Goal: Task Accomplishment & Management: Manage account settings

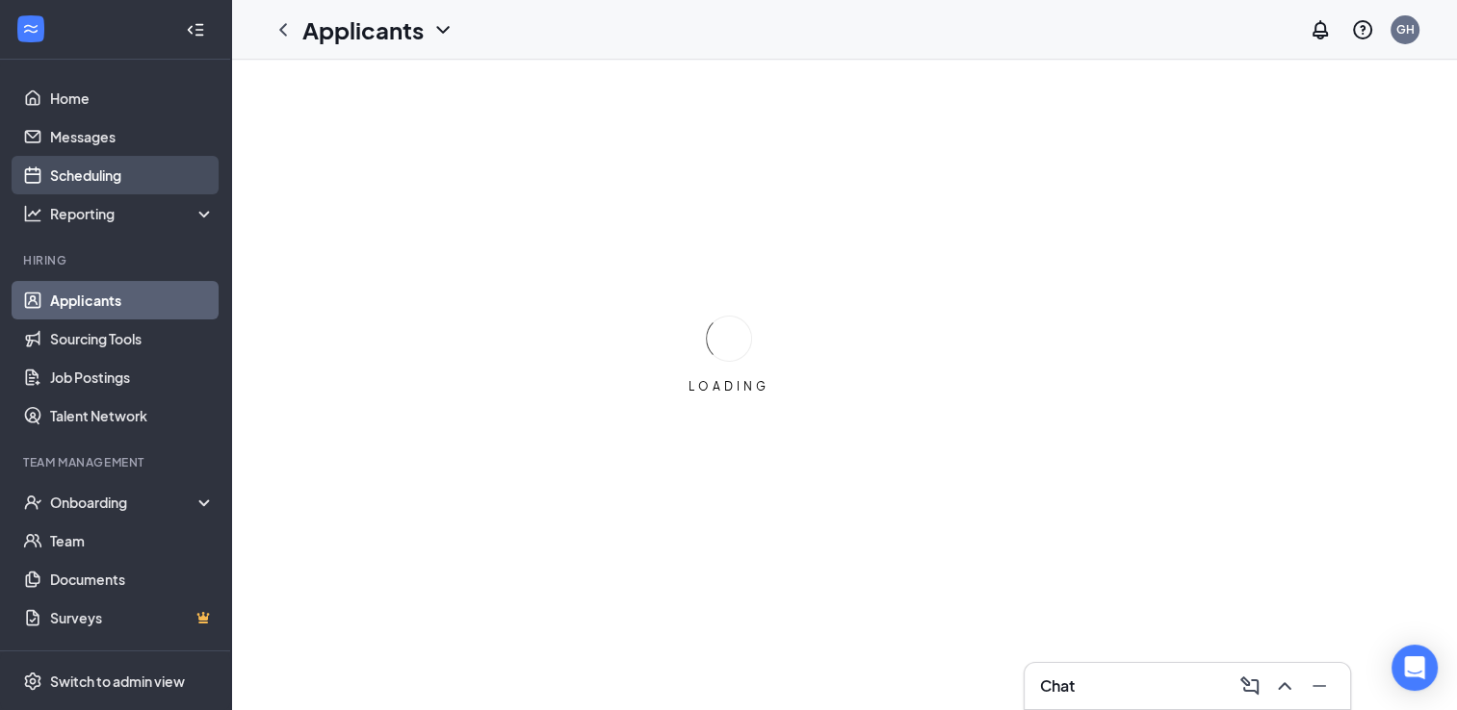
click at [108, 183] on link "Scheduling" at bounding box center [132, 175] width 165 height 39
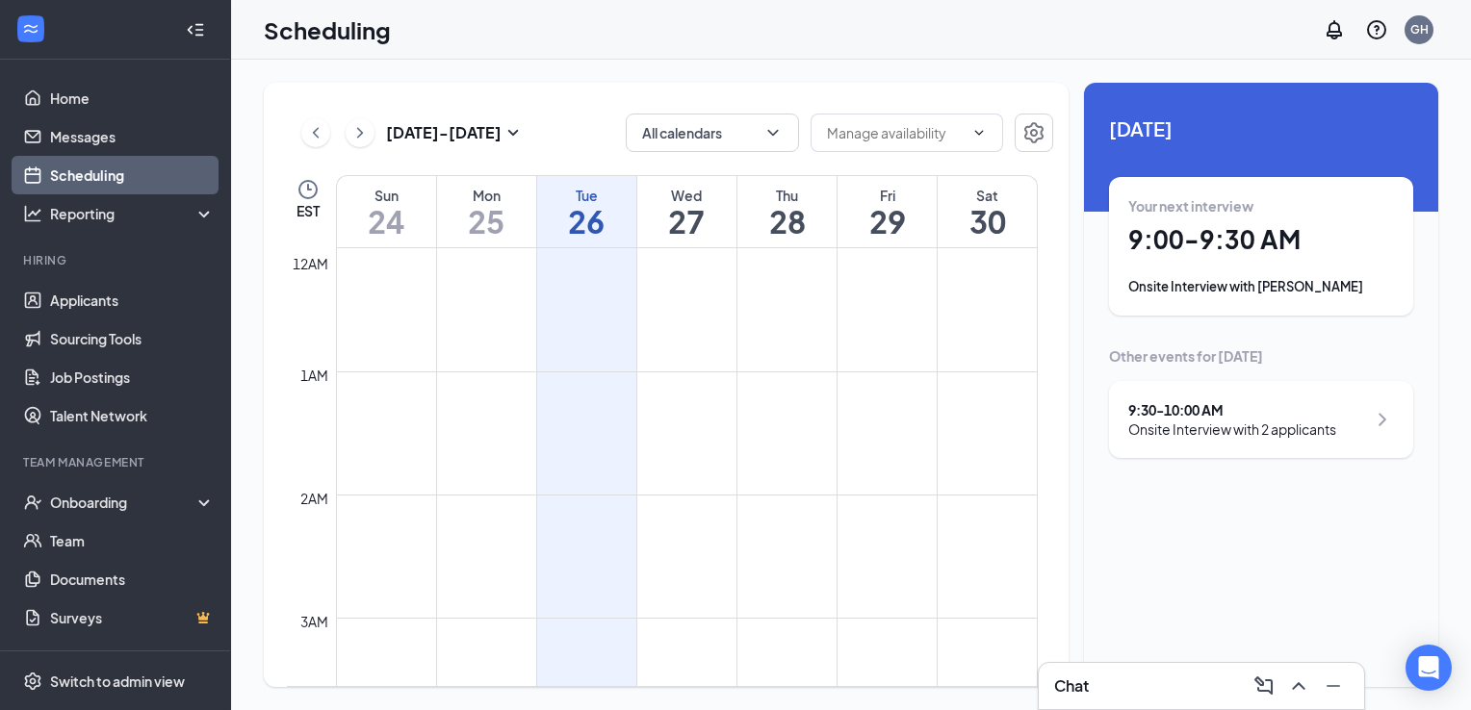
scroll to position [946, 0]
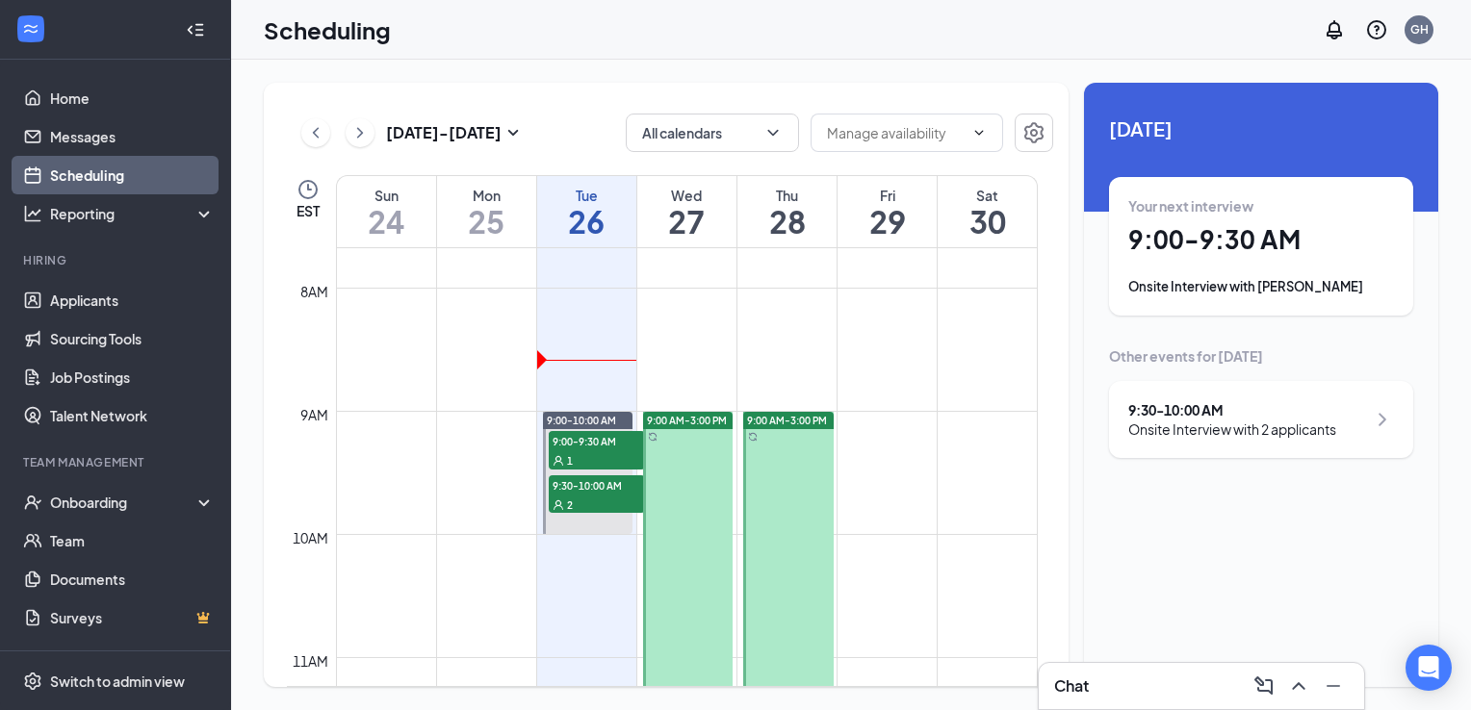
click at [1251, 287] on div "Onsite Interview with [PERSON_NAME]" at bounding box center [1261, 286] width 266 height 19
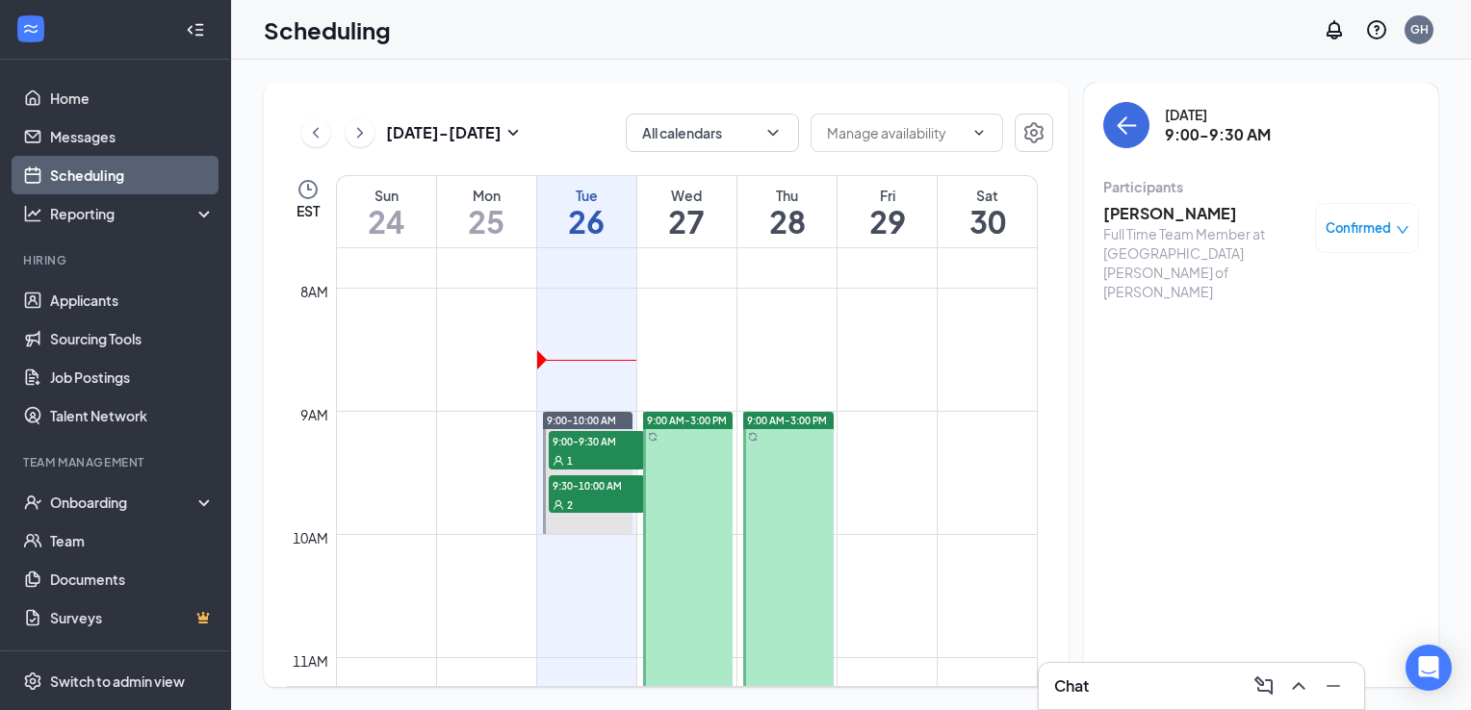
click at [1361, 232] on span "Confirmed" at bounding box center [1358, 228] width 65 height 19
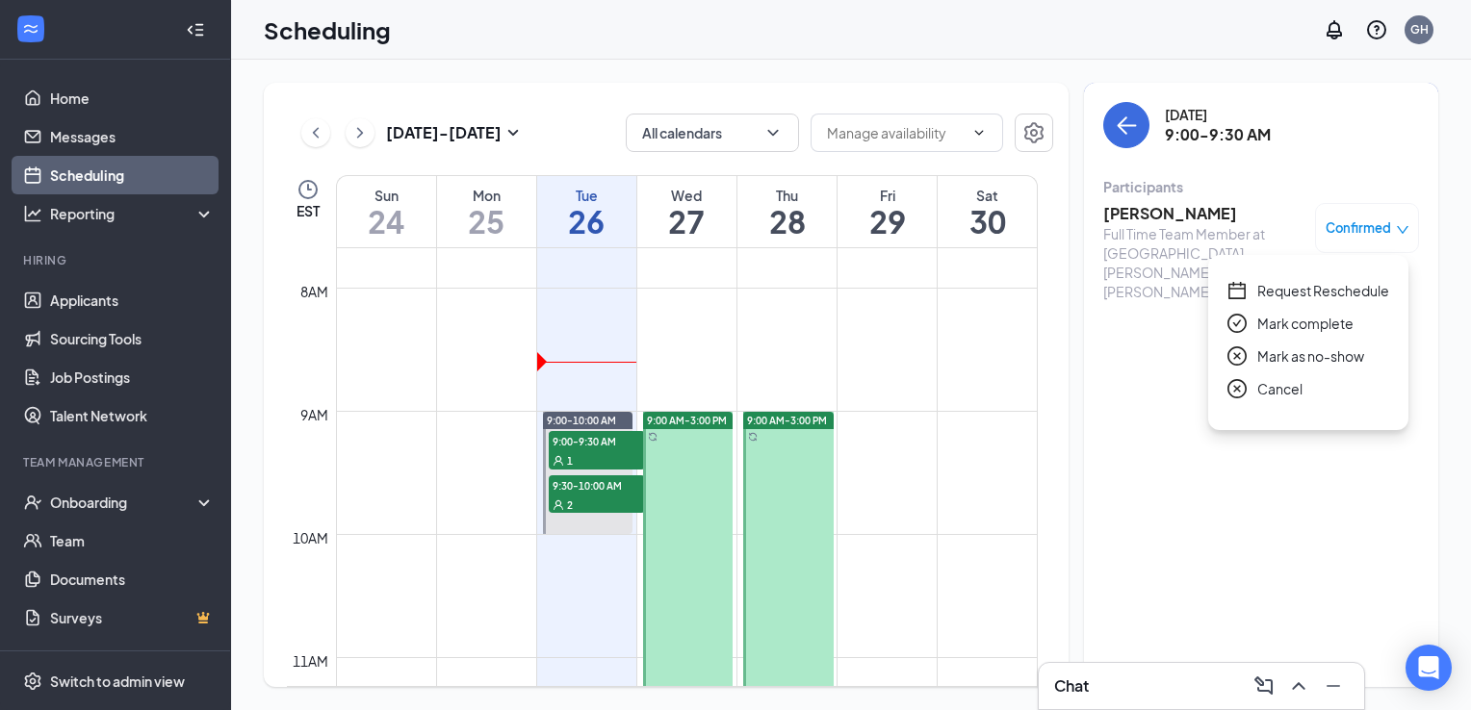
click at [1288, 291] on span "Request Reschedule" at bounding box center [1323, 290] width 132 height 21
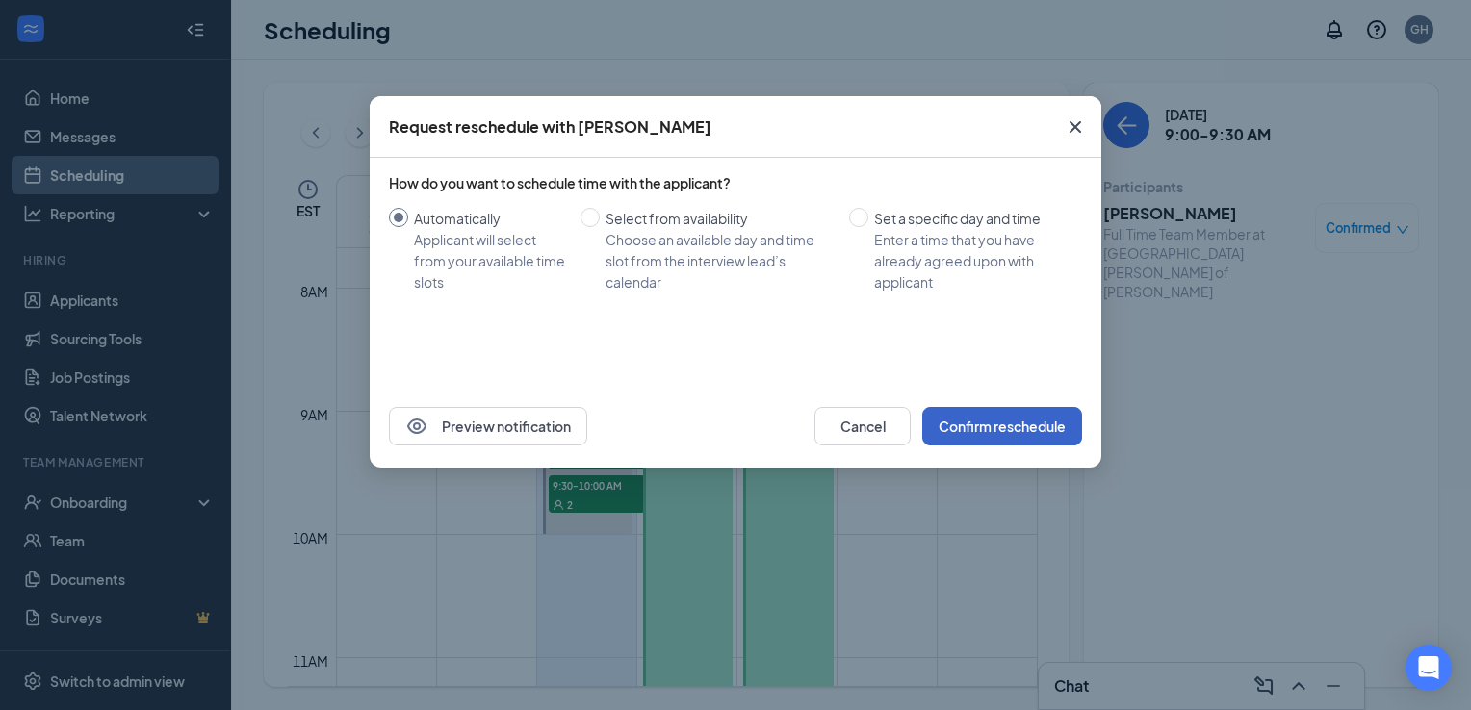
click at [1003, 427] on button "Confirm reschedule" at bounding box center [1002, 426] width 160 height 39
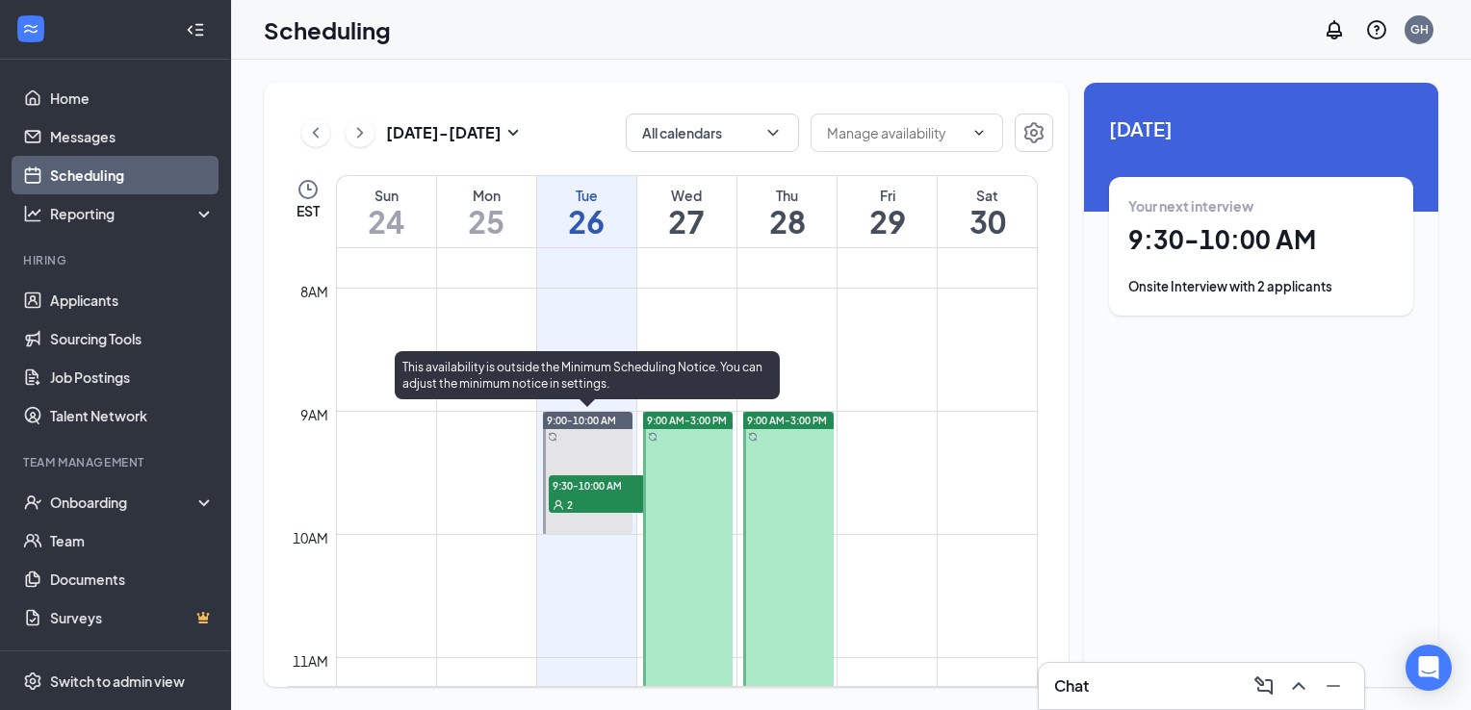
click at [594, 500] on div "2" at bounding box center [597, 504] width 96 height 19
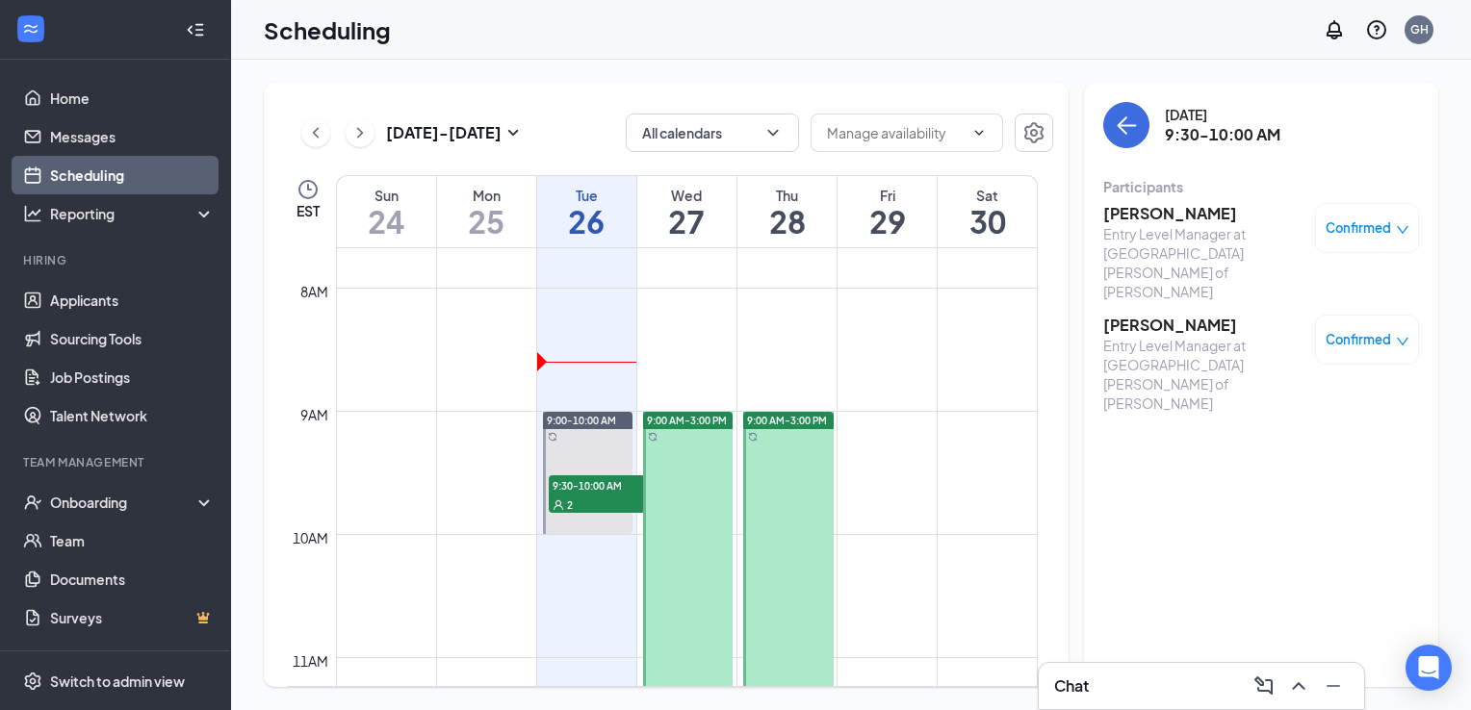
click at [1394, 221] on div "Confirmed" at bounding box center [1368, 228] width 84 height 19
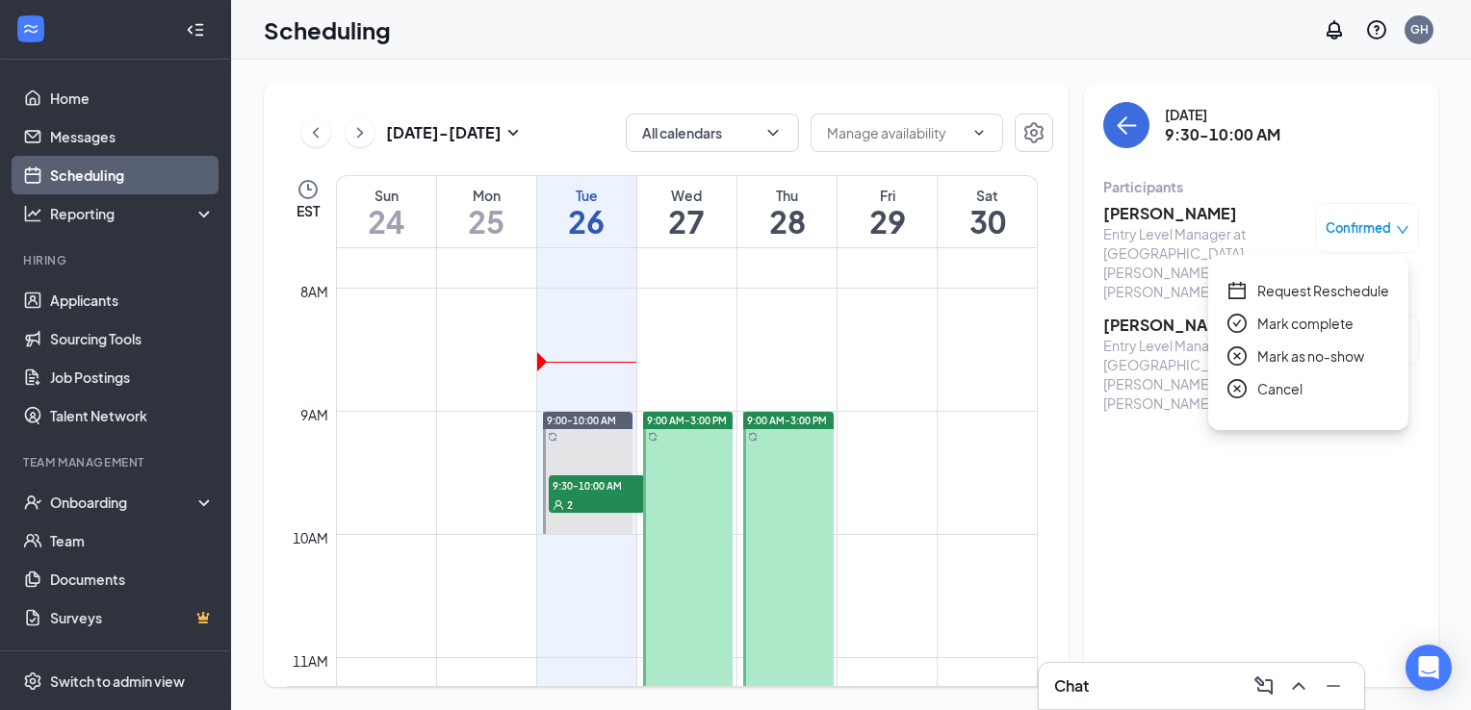
click at [1280, 287] on span "Request Reschedule" at bounding box center [1323, 290] width 132 height 21
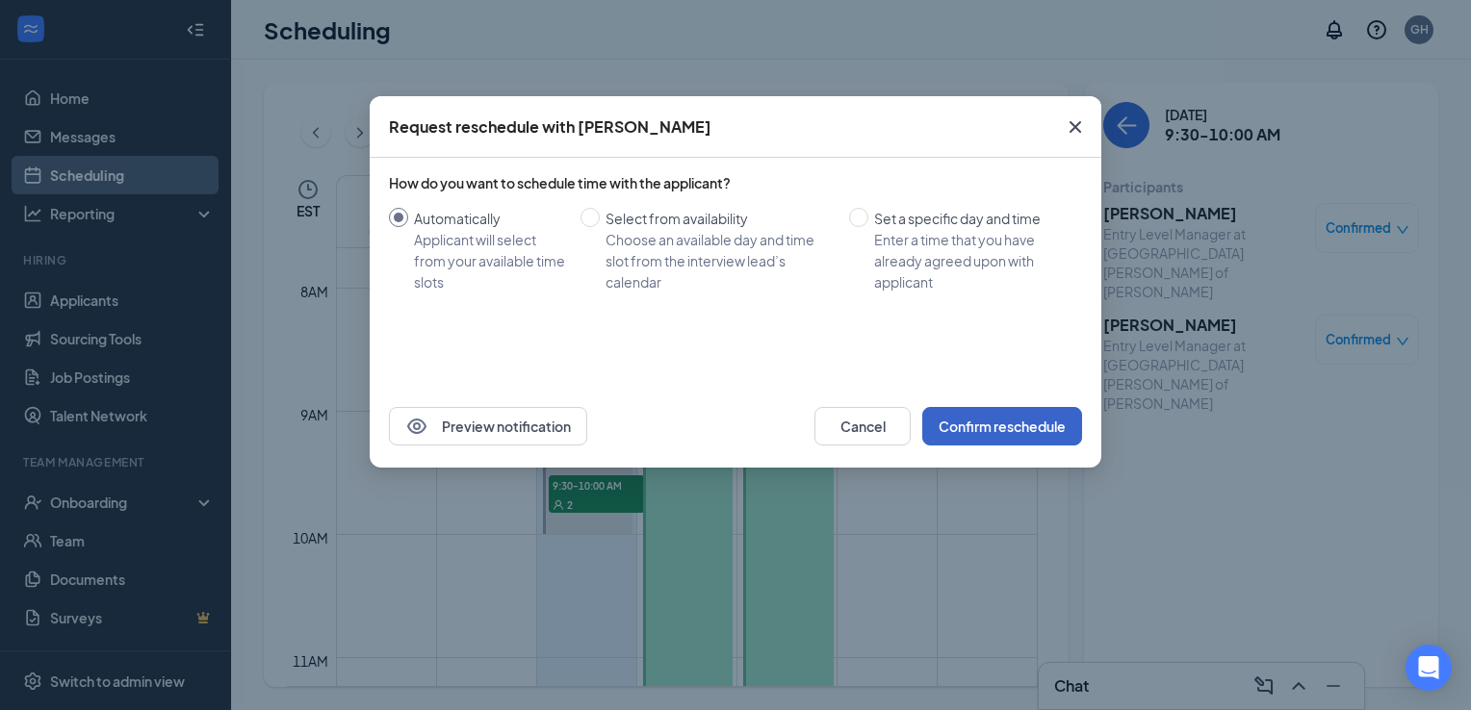
click at [974, 421] on button "Confirm reschedule" at bounding box center [1002, 426] width 160 height 39
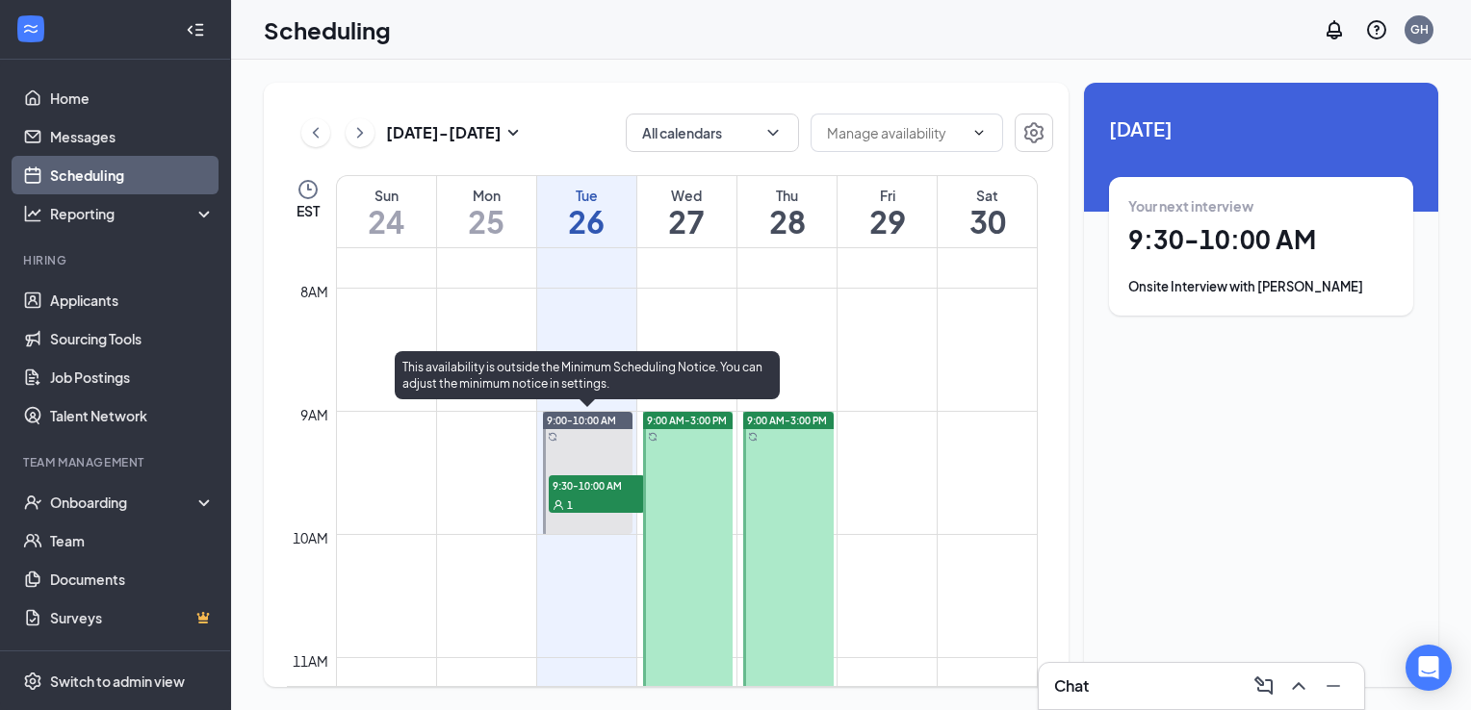
click at [609, 497] on div "1" at bounding box center [597, 504] width 96 height 19
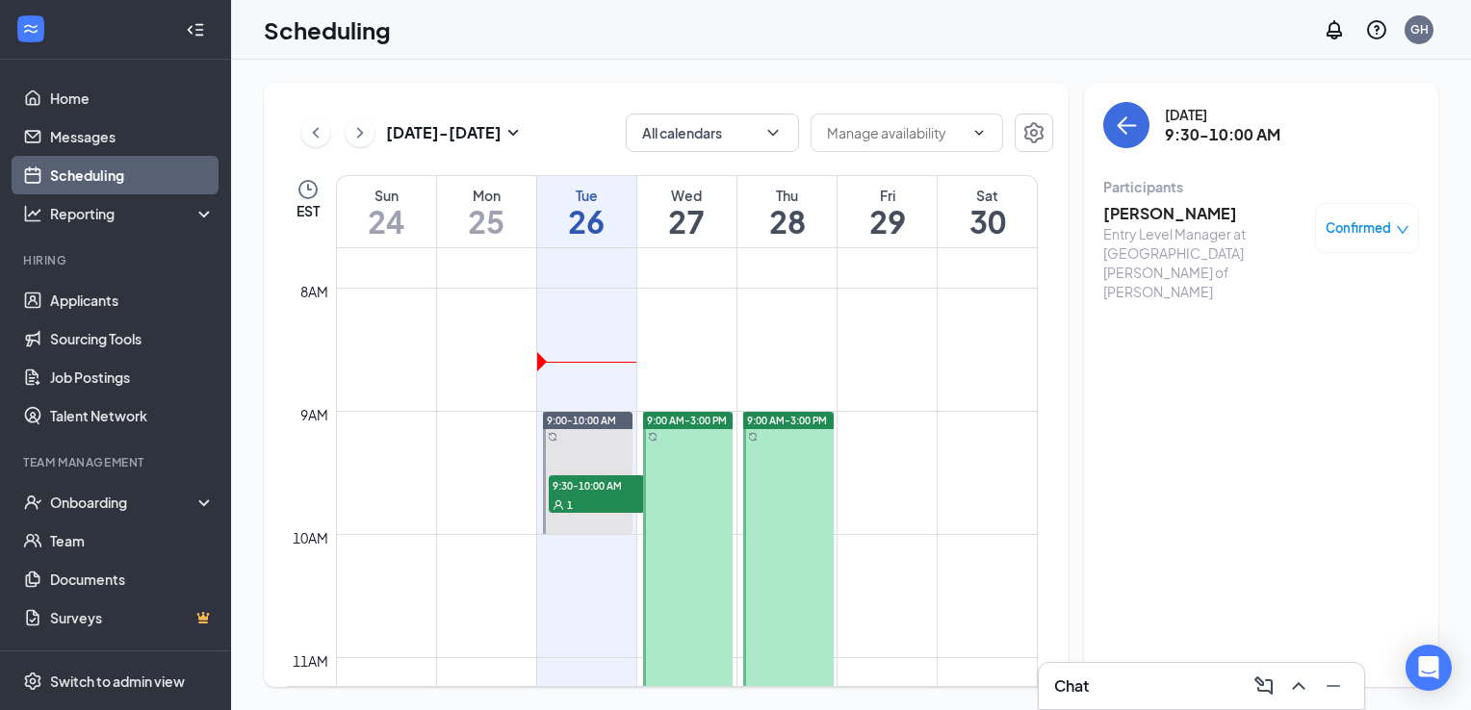
click at [1383, 225] on span "Confirmed" at bounding box center [1358, 228] width 65 height 19
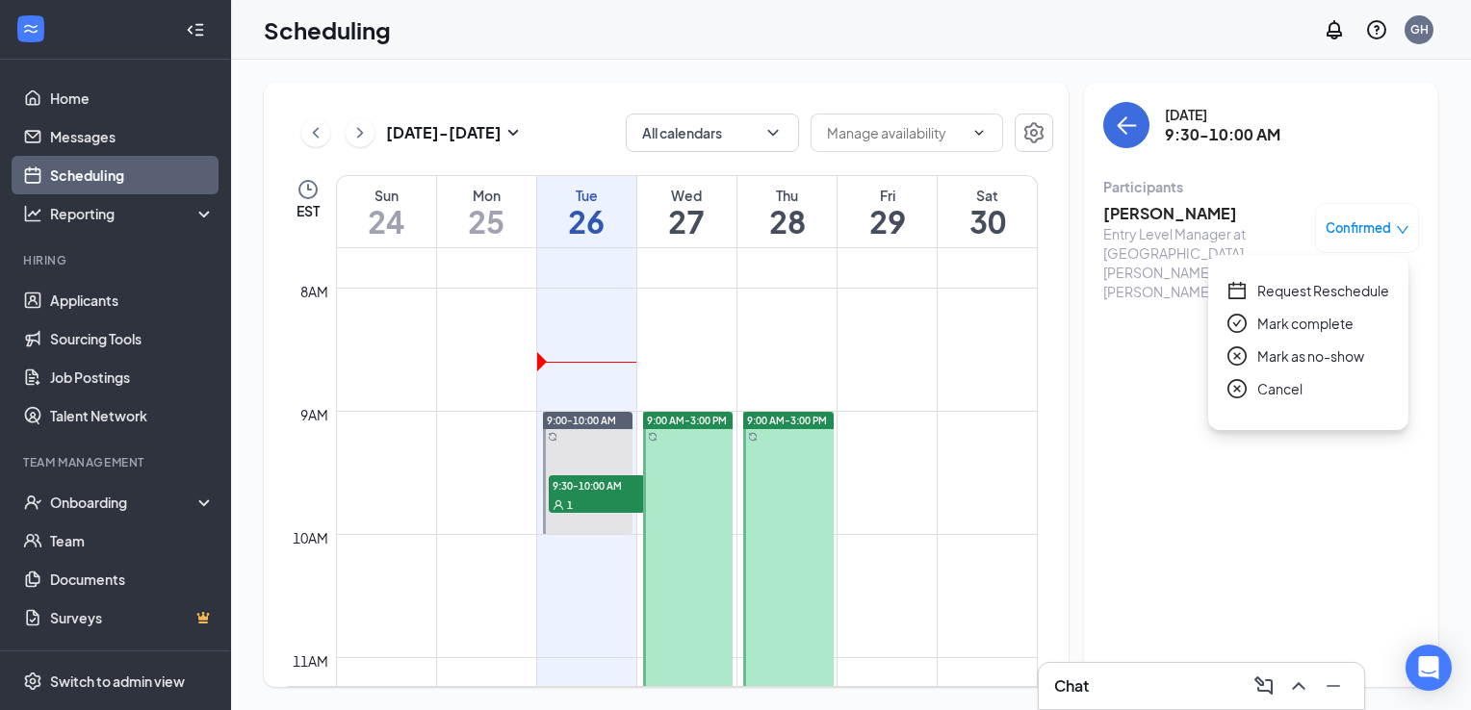
click at [1309, 296] on span "Request Reschedule" at bounding box center [1323, 290] width 132 height 21
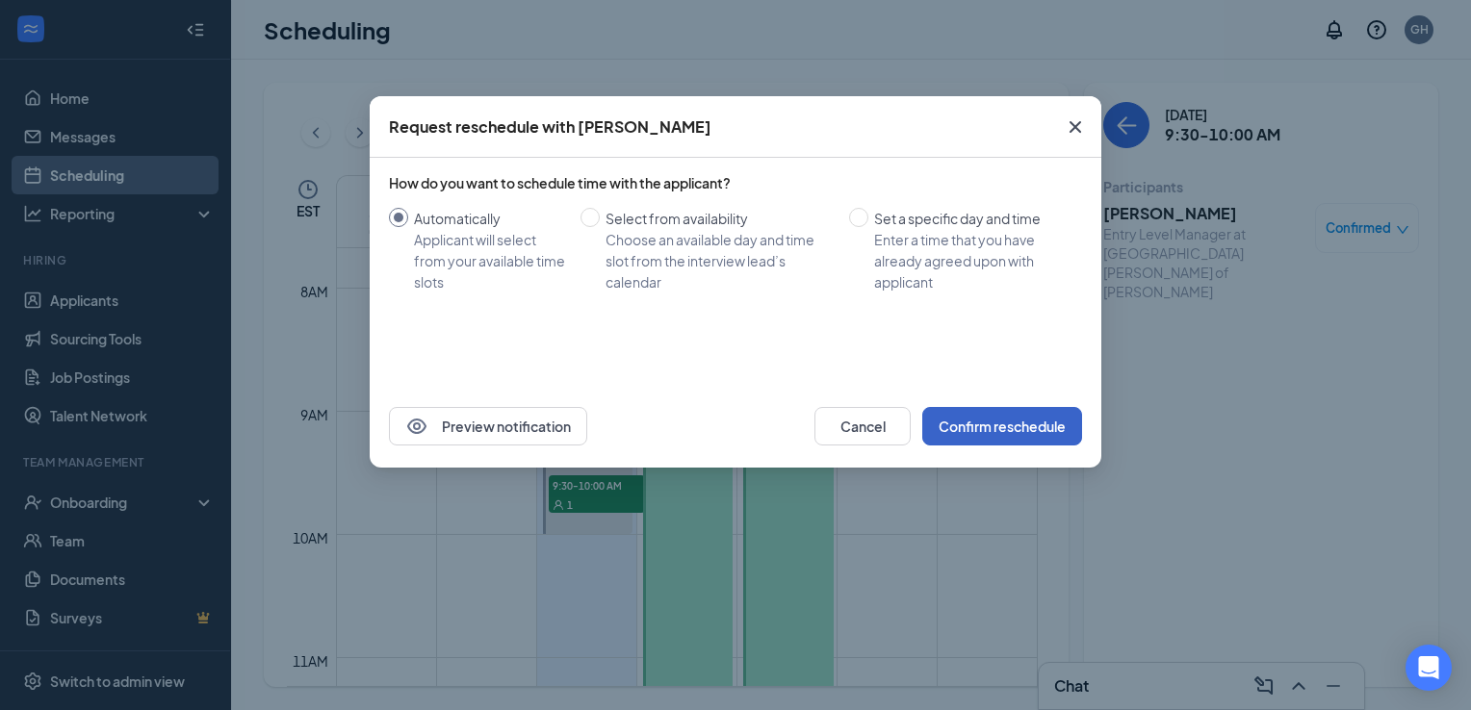
click at [960, 426] on button "Confirm reschedule" at bounding box center [1002, 426] width 160 height 39
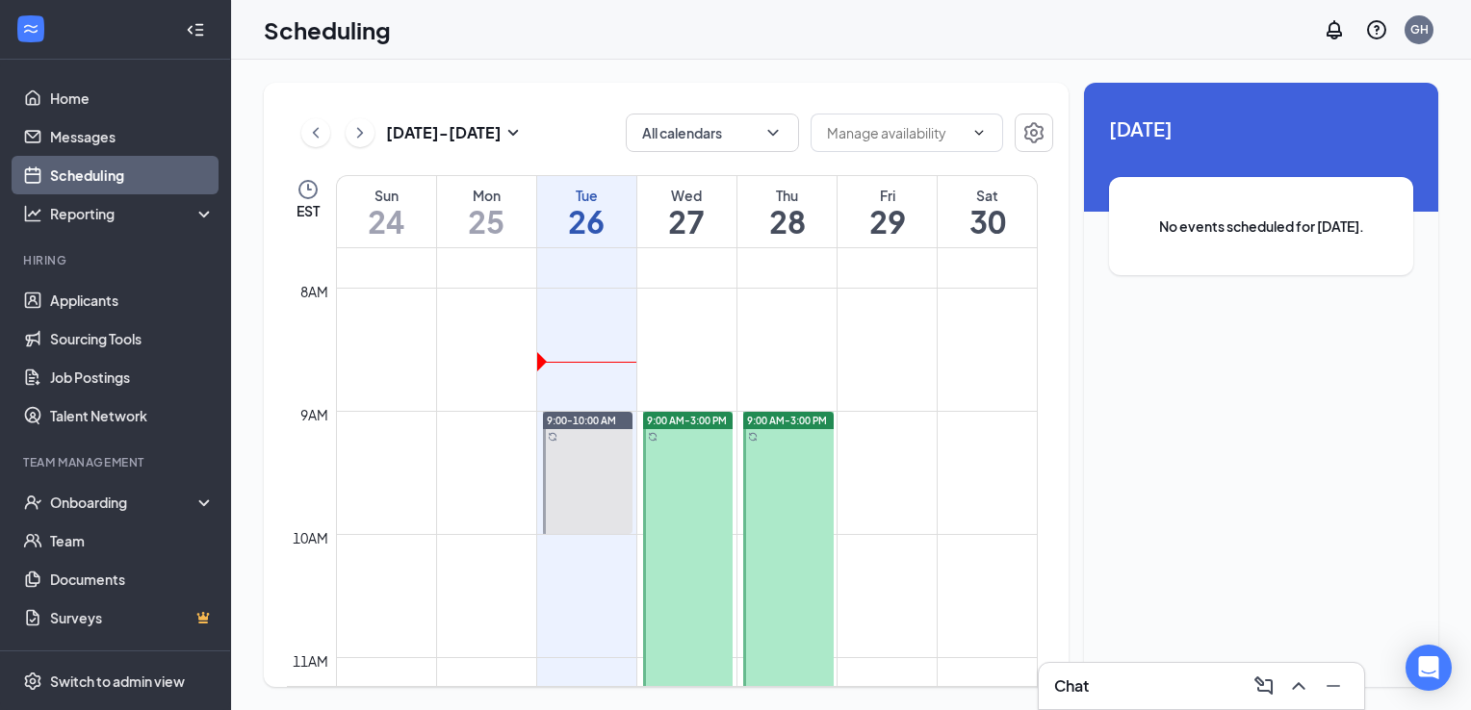
click at [577, 329] on td at bounding box center [687, 334] width 702 height 31
click at [593, 383] on td at bounding box center [687, 395] width 702 height 31
click at [607, 385] on td at bounding box center [687, 395] width 702 height 31
click at [616, 409] on td at bounding box center [687, 395] width 702 height 31
click at [1270, 236] on span "No events scheduled for [DATE]." at bounding box center [1261, 226] width 227 height 21
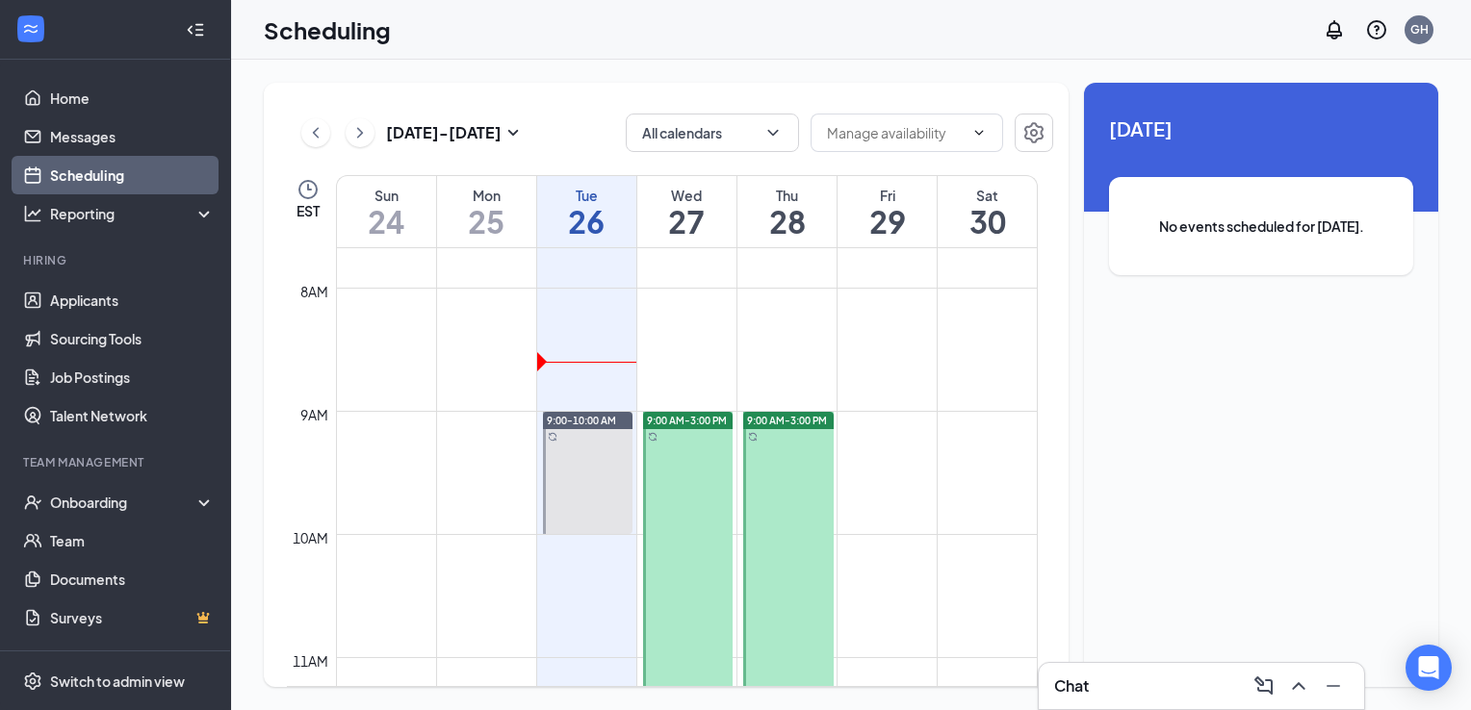
click at [562, 284] on td at bounding box center [687, 272] width 702 height 31
click at [65, 133] on link "Messages" at bounding box center [132, 136] width 165 height 39
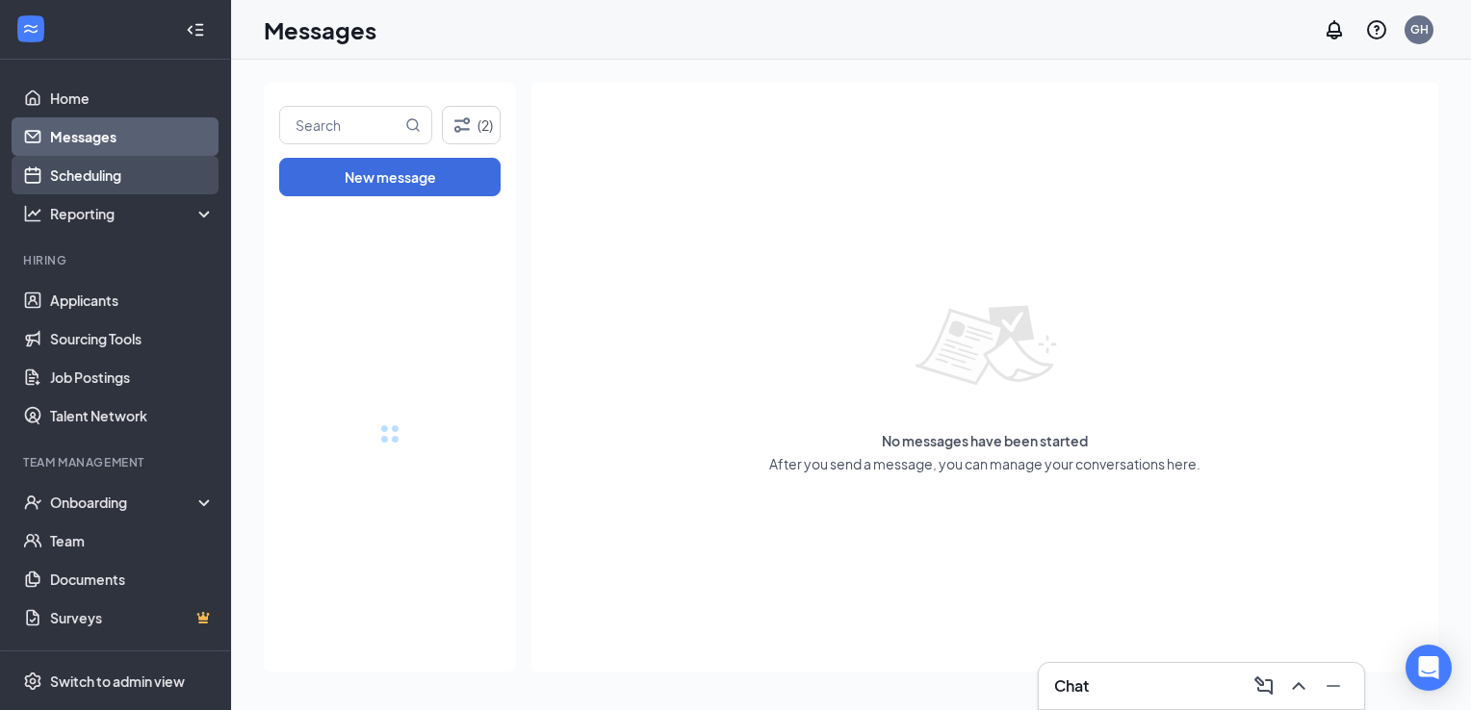
click at [73, 173] on link "Scheduling" at bounding box center [132, 175] width 165 height 39
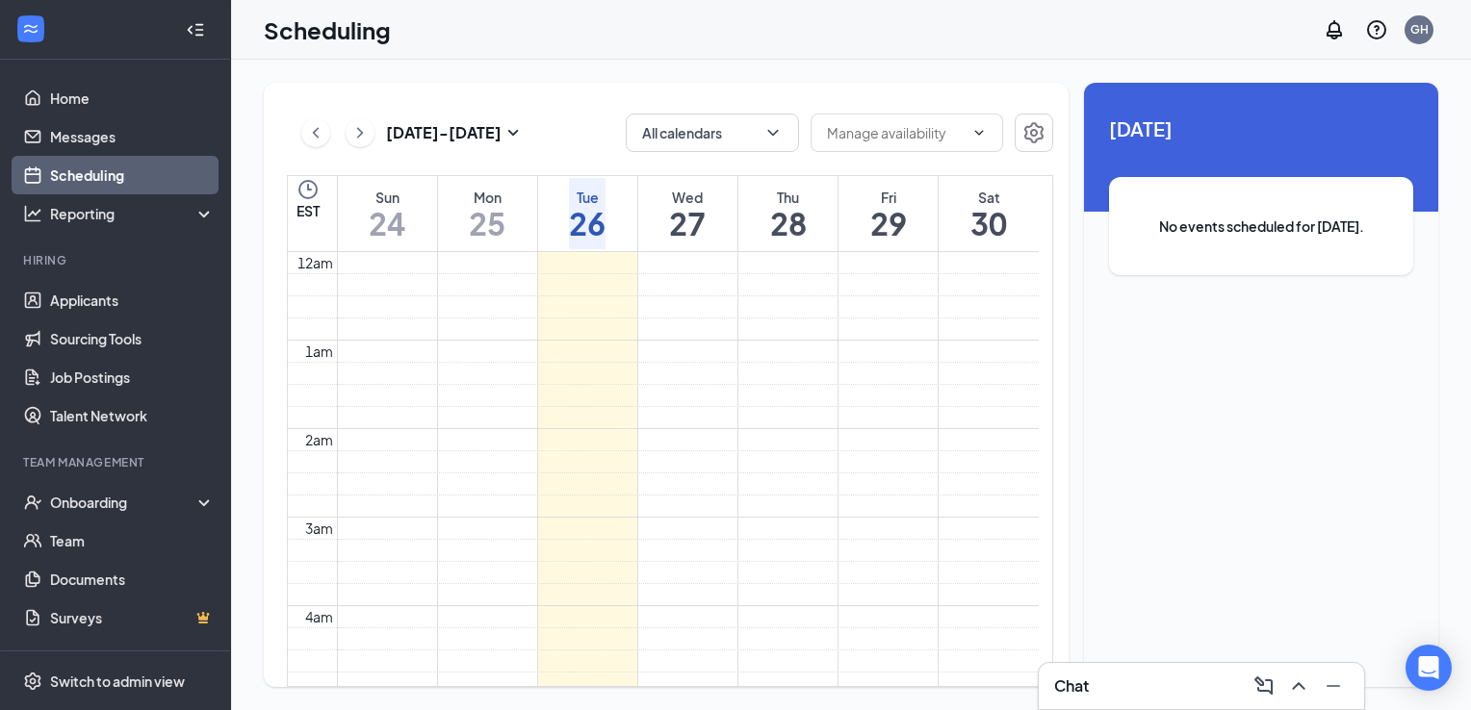
scroll to position [946, 0]
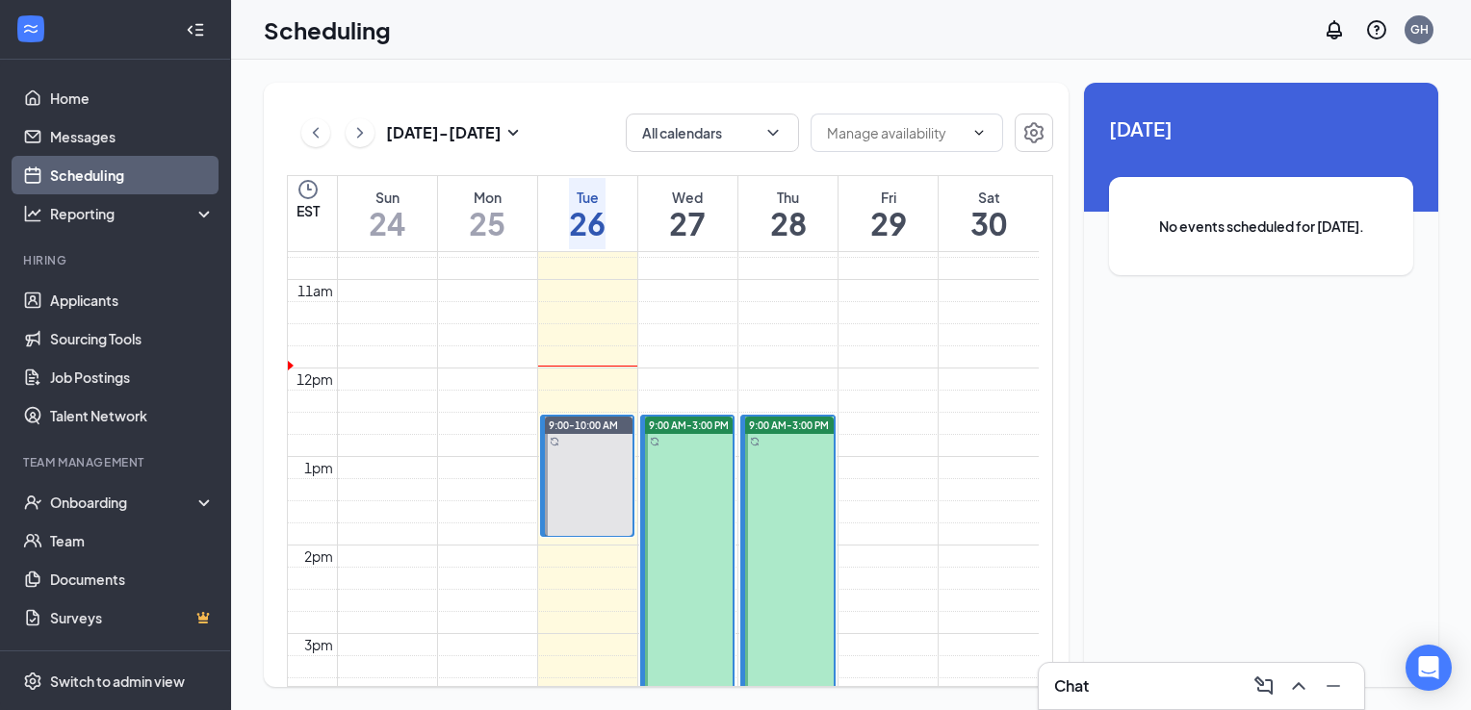
drag, startPoint x: 594, startPoint y: 596, endPoint x: 577, endPoint y: 510, distance: 87.4
click at [577, 510] on div at bounding box center [589, 476] width 89 height 119
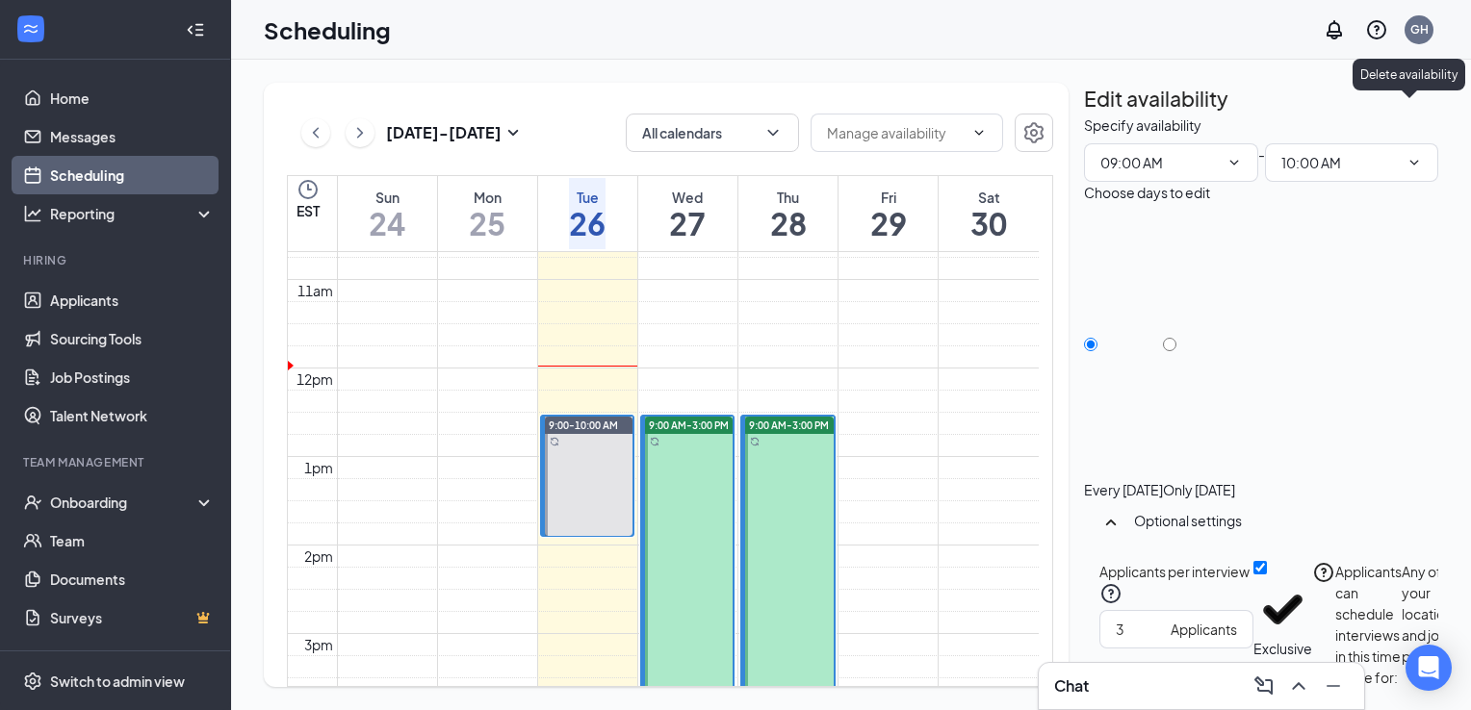
click at [1104, 118] on icon "TrashOutline" at bounding box center [1095, 125] width 17 height 19
radio input "true"
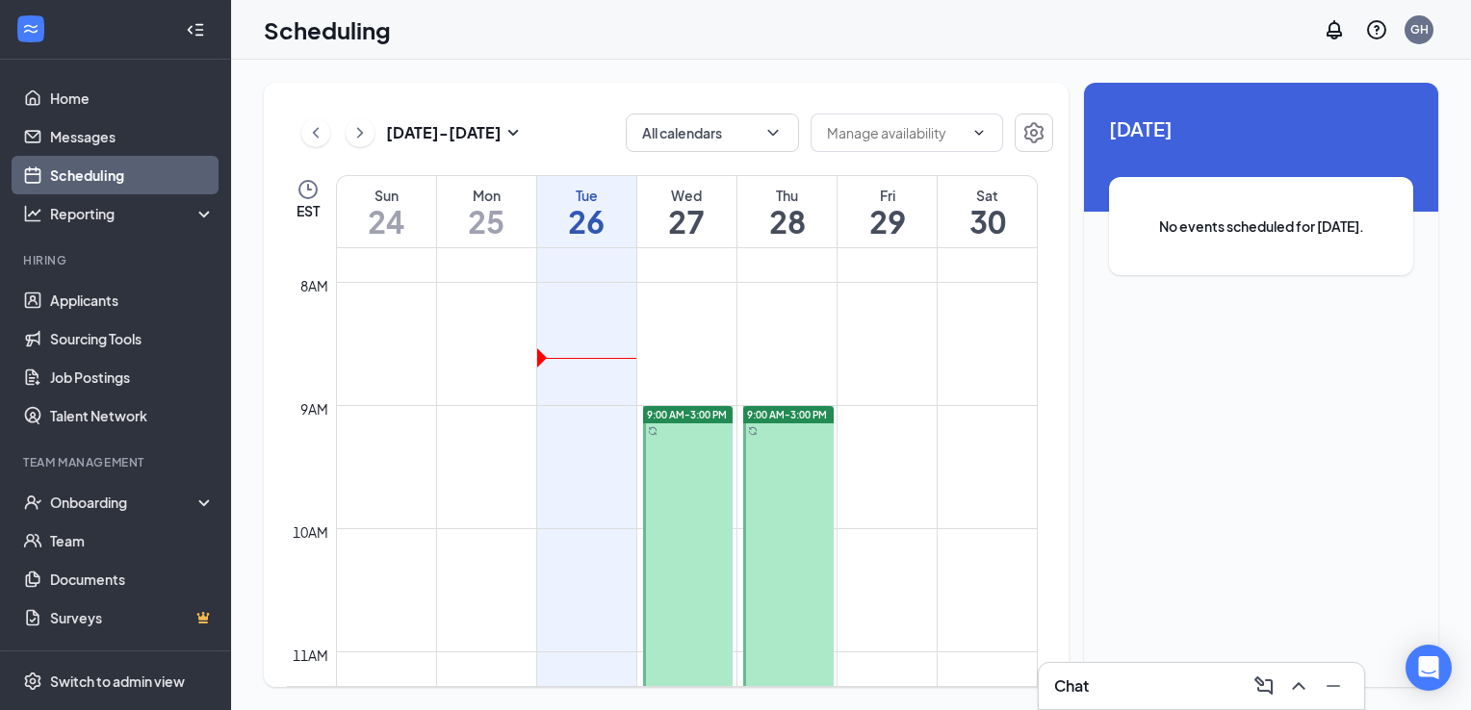
scroll to position [947, 0]
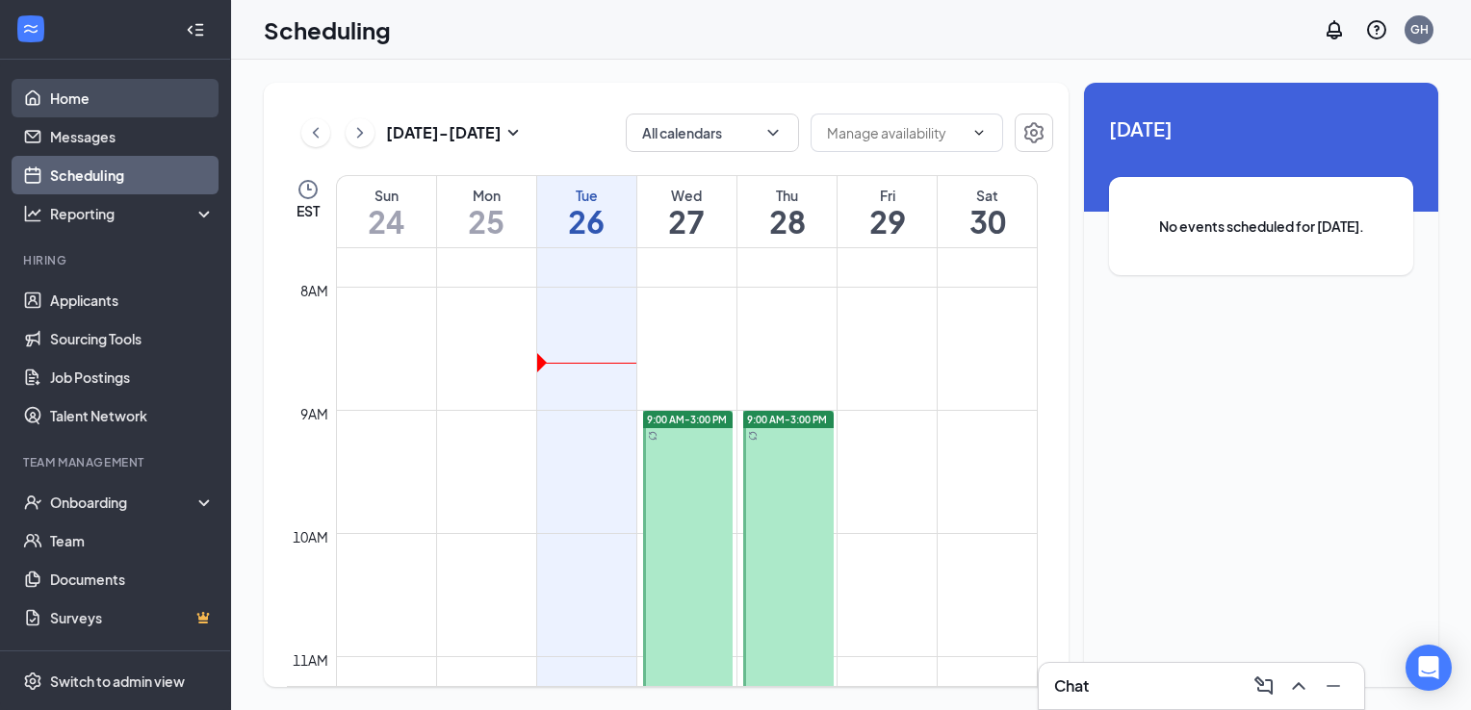
click at [71, 99] on link "Home" at bounding box center [132, 98] width 165 height 39
